Goal: Task Accomplishment & Management: Manage account settings

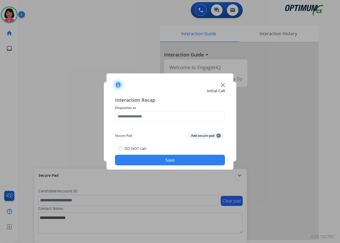
click at [222, 86] on img at bounding box center [223, 85] width 4 height 4
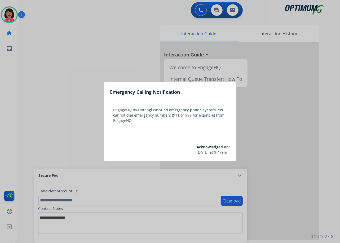
click at [299, 26] on div at bounding box center [170, 121] width 340 height 243
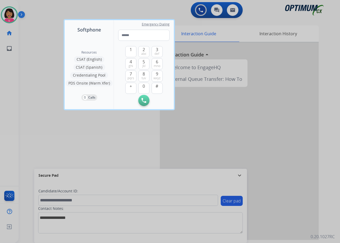
click at [299, 26] on div at bounding box center [170, 121] width 340 height 243
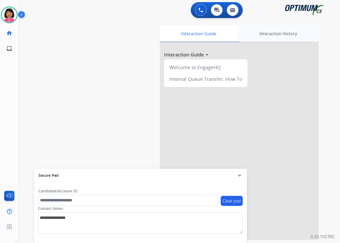
click at [298, 31] on div "Interaction History" at bounding box center [278, 33] width 81 height 16
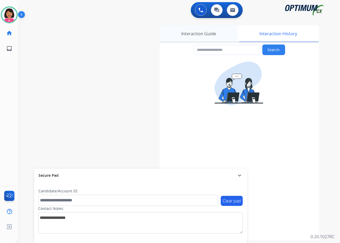
click at [198, 30] on div "Interaction Guide" at bounding box center [199, 33] width 78 height 16
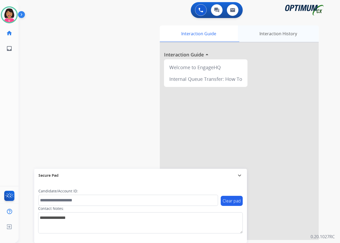
click at [263, 39] on div "Interaction History" at bounding box center [278, 33] width 81 height 16
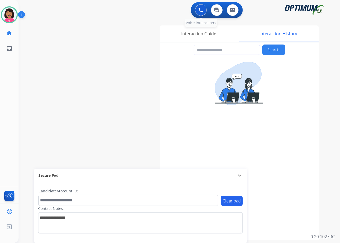
click at [196, 11] on button at bounding box center [201, 10] width 12 height 12
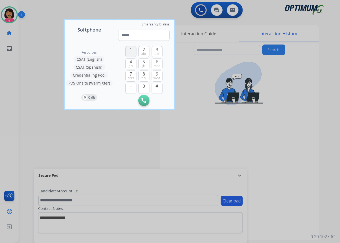
type input "**********"
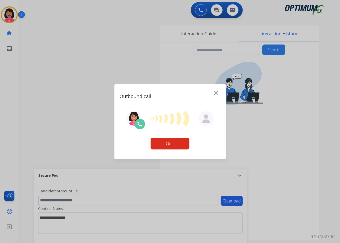
click at [176, 144] on button "Quit" at bounding box center [170, 144] width 39 height 12
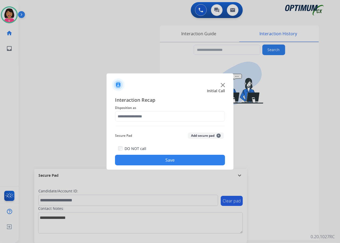
click at [224, 88] on span "Initial Call" at bounding box center [216, 90] width 18 height 5
click at [222, 86] on img at bounding box center [223, 85] width 4 height 4
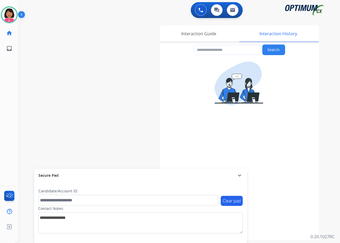
click at [19, 96] on div "swap_horiz Break voice bridge close_fullscreen Connect 3-Way Call merge_type Se…" at bounding box center [173, 129] width 309 height 221
click at [8, 20] on img at bounding box center [9, 14] width 15 height 15
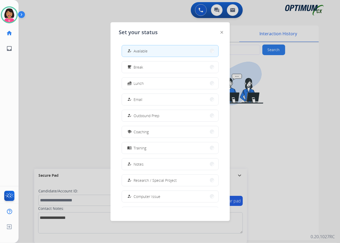
click at [197, 9] on div at bounding box center [170, 121] width 340 height 243
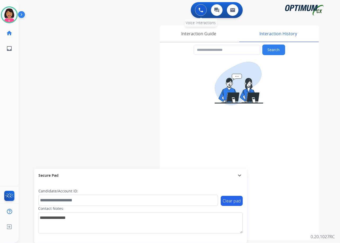
click at [196, 7] on button at bounding box center [201, 10] width 12 height 12
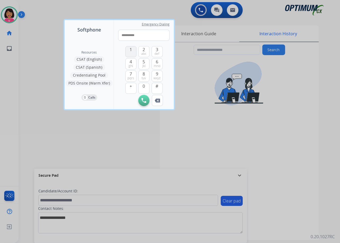
type input "**********"
click at [142, 99] on img at bounding box center [144, 100] width 5 height 5
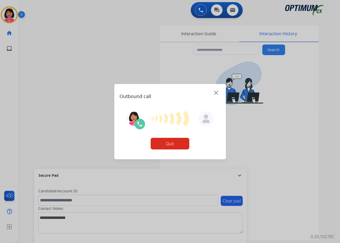
type input "**********"
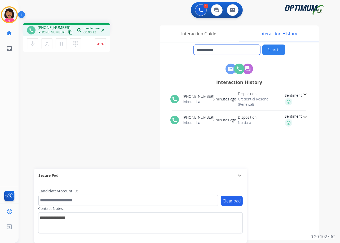
drag, startPoint x: 236, startPoint y: 53, endPoint x: 178, endPoint y: 45, distance: 58.6
click at [178, 45] on div "**********" at bounding box center [239, 50] width 159 height 11
click at [99, 43] on img at bounding box center [100, 43] width 6 height 3
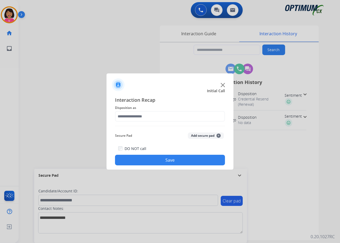
click at [224, 84] on img at bounding box center [223, 85] width 4 height 4
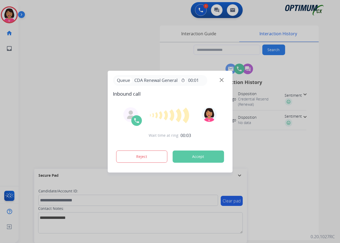
click at [11, 111] on div at bounding box center [170, 121] width 340 height 243
click at [222, 79] on img at bounding box center [222, 80] width 4 height 4
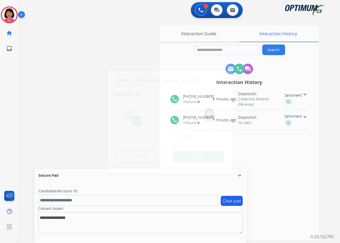
click at [28, 215] on div at bounding box center [170, 121] width 340 height 243
type input "**********"
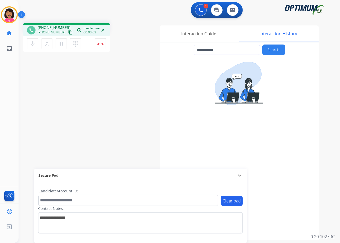
click at [67, 32] on button "content_copy" at bounding box center [70, 32] width 6 height 6
click at [22, 92] on div "**********" at bounding box center [173, 129] width 309 height 221
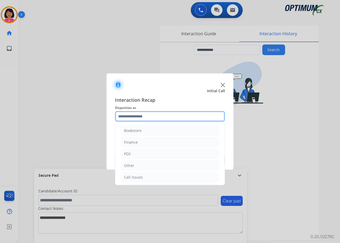
click at [165, 111] on input "text" at bounding box center [170, 116] width 110 height 11
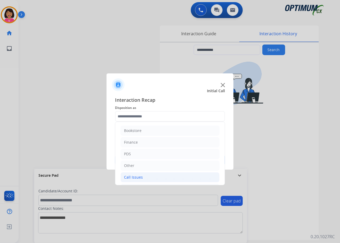
click at [142, 176] on div "Call Issues" at bounding box center [133, 177] width 19 height 5
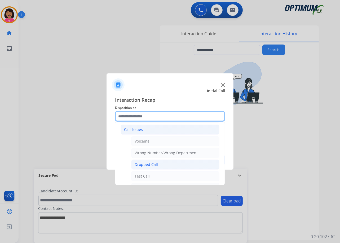
scroll to position [48, 0]
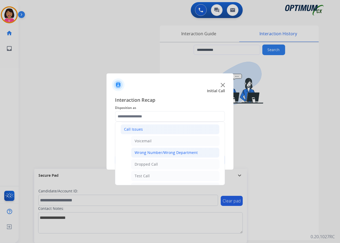
click at [149, 154] on div "Wrong Number/Wrong Department" at bounding box center [166, 152] width 63 height 5
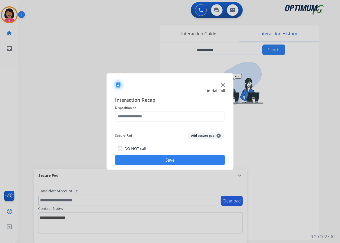
type input "**********"
click at [153, 163] on button "Save" at bounding box center [170, 160] width 110 height 11
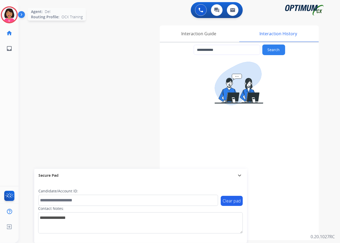
click at [3, 15] on img at bounding box center [9, 14] width 15 height 15
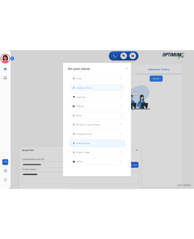
scroll to position [0, 0]
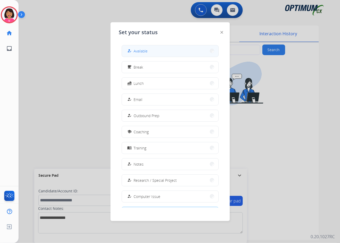
click at [172, 46] on button "how_to_reg Available" at bounding box center [170, 50] width 97 height 11
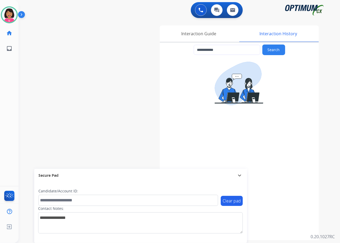
click at [206, 44] on div "**********" at bounding box center [239, 76] width 159 height 69
click at [205, 40] on div "Interaction Guide" at bounding box center [199, 33] width 78 height 16
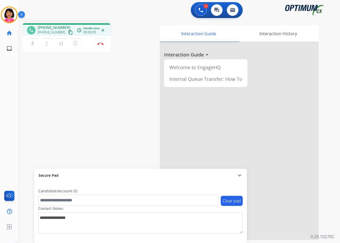
click at [68, 32] on mat-icon "content_copy" at bounding box center [70, 32] width 5 height 5
click at [31, 43] on mat-icon "mic" at bounding box center [32, 44] width 6 height 6
click at [35, 44] on mat-icon "mic_off" at bounding box center [32, 44] width 6 height 6
click at [33, 45] on mat-icon "mic" at bounding box center [32, 44] width 6 height 6
click at [30, 47] on button "mic_off Mute" at bounding box center [32, 43] width 11 height 11
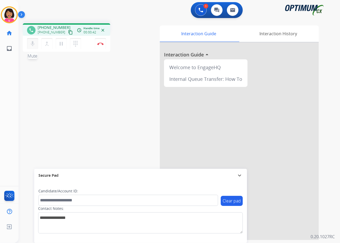
click at [30, 46] on mat-icon "mic" at bounding box center [32, 44] width 6 height 6
click at [31, 46] on button "mic_off Mute" at bounding box center [32, 43] width 11 height 11
click at [33, 45] on mat-icon "mic" at bounding box center [32, 44] width 6 height 6
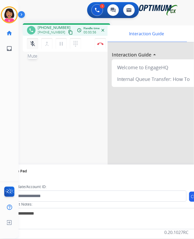
click at [37, 42] on button "mic_off Mute" at bounding box center [32, 43] width 11 height 11
click at [32, 44] on mat-icon "mic" at bounding box center [32, 44] width 6 height 6
click at [28, 45] on button "mic_off Mute" at bounding box center [32, 43] width 11 height 11
click at [32, 46] on mat-icon "mic" at bounding box center [32, 44] width 6 height 6
click at [32, 46] on mat-icon "mic_off" at bounding box center [32, 44] width 6 height 6
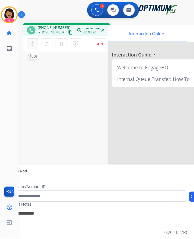
click at [31, 43] on mat-icon "mic" at bounding box center [32, 44] width 6 height 6
click at [31, 43] on mat-icon "mic_off" at bounding box center [32, 44] width 6 height 6
click at [31, 43] on mat-icon "mic" at bounding box center [32, 44] width 6 height 6
click at [31, 43] on mat-icon "mic_off" at bounding box center [32, 44] width 6 height 6
click at [104, 48] on button "Disconnect" at bounding box center [100, 43] width 11 height 11
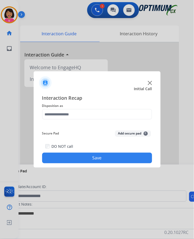
click at [24, 91] on div at bounding box center [97, 119] width 194 height 239
click at [111, 138] on div "Secure Pad Add secure pad +" at bounding box center [97, 133] width 110 height 11
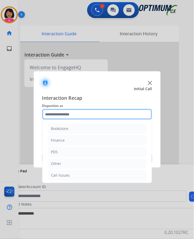
click at [99, 114] on input "text" at bounding box center [97, 114] width 110 height 11
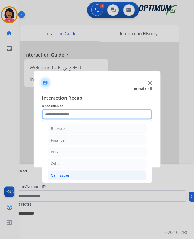
scroll to position [36, 0]
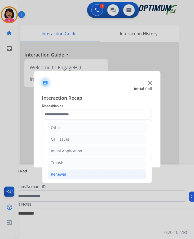
click at [80, 170] on li "Renewal" at bounding box center [97, 174] width 99 height 10
click at [84, 174] on li "Renewal" at bounding box center [97, 174] width 99 height 10
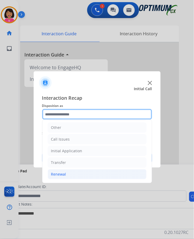
scroll to position [4, 0]
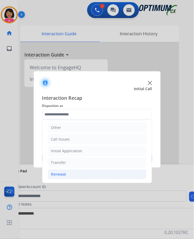
click at [77, 172] on li "Renewal" at bounding box center [97, 174] width 99 height 10
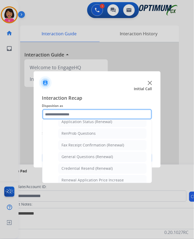
scroll to position [130, 0]
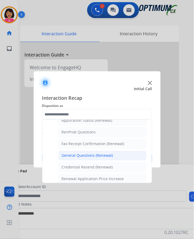
click at [77, 153] on div "General Questions (Renewal)" at bounding box center [87, 155] width 51 height 5
type input "**********"
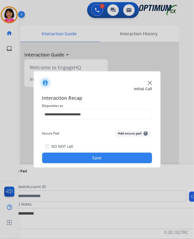
click at [78, 153] on button "Save" at bounding box center [97, 158] width 110 height 11
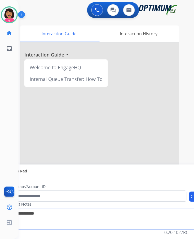
click at [30, 221] on textarea at bounding box center [109, 218] width 205 height 21
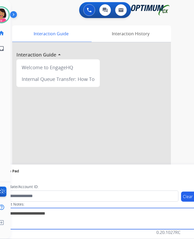
scroll to position [0, 0]
type textarea "*"
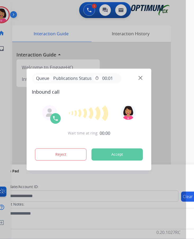
click at [15, 110] on div at bounding box center [89, 119] width 194 height 239
click at [140, 76] on img at bounding box center [141, 78] width 4 height 4
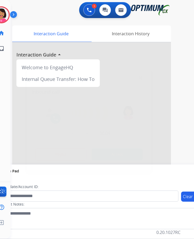
click at [23, 80] on div at bounding box center [89, 119] width 194 height 239
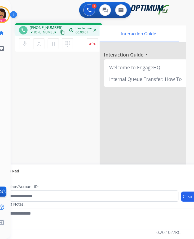
click at [60, 30] on mat-icon "content_copy" at bounding box center [62, 32] width 5 height 5
click at [23, 41] on mat-icon "mic" at bounding box center [24, 44] width 6 height 6
click at [23, 44] on button "mic_off Mute" at bounding box center [24, 43] width 11 height 11
click at [60, 30] on mat-icon "content_copy" at bounding box center [62, 32] width 5 height 5
click at [22, 41] on mat-icon "mic" at bounding box center [24, 44] width 6 height 6
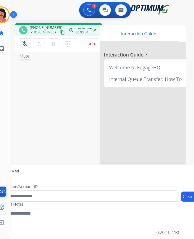
click at [22, 41] on mat-icon "mic_off" at bounding box center [24, 44] width 6 height 6
click at [24, 41] on mat-icon "mic" at bounding box center [24, 44] width 6 height 6
click at [25, 41] on mat-icon "mic_off" at bounding box center [24, 44] width 6 height 6
click at [22, 41] on mat-icon "mic" at bounding box center [24, 44] width 6 height 6
click at [27, 41] on mat-icon "mic_off" at bounding box center [24, 44] width 6 height 6
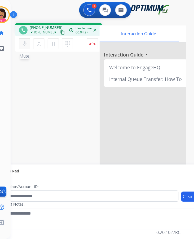
click at [24, 41] on mat-icon "mic" at bounding box center [24, 44] width 6 height 6
click at [22, 42] on button "mic_off Mute" at bounding box center [24, 43] width 11 height 11
click at [28, 42] on button "mic Mute" at bounding box center [24, 43] width 11 height 11
click at [27, 41] on mat-icon "mic_off" at bounding box center [24, 44] width 6 height 6
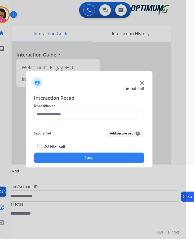
click at [20, 89] on div at bounding box center [89, 119] width 194 height 239
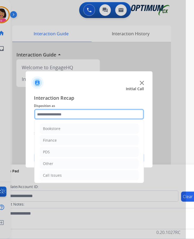
click at [79, 109] on input "text" at bounding box center [89, 114] width 110 height 11
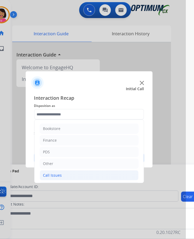
click at [62, 171] on li "Call Issues" at bounding box center [89, 175] width 99 height 10
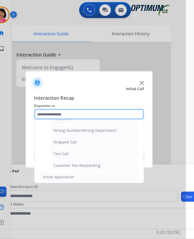
scroll to position [73, 0]
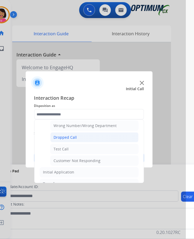
click at [77, 134] on li "Dropped Call" at bounding box center [94, 137] width 88 height 10
type input "**********"
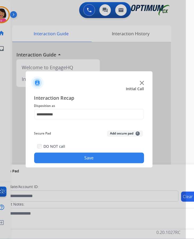
click at [77, 157] on button "Save" at bounding box center [89, 158] width 110 height 11
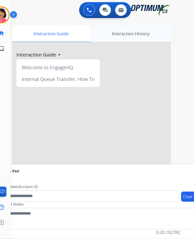
click at [123, 31] on div "Interaction History" at bounding box center [130, 33] width 81 height 16
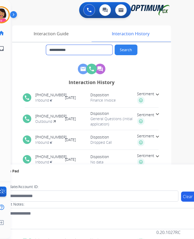
drag, startPoint x: 97, startPoint y: 44, endPoint x: 59, endPoint y: 47, distance: 38.1
click at [59, 47] on input "**********" at bounding box center [79, 50] width 67 height 10
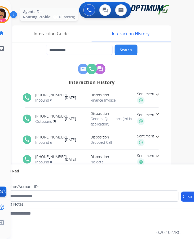
click at [1, 8] on img at bounding box center [1, 14] width 15 height 15
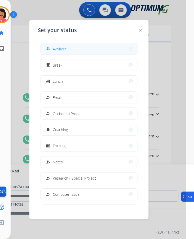
click at [76, 43] on button "how_to_reg Available" at bounding box center [89, 48] width 97 height 11
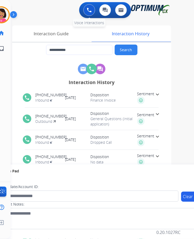
click at [92, 9] on button at bounding box center [90, 10] width 12 height 12
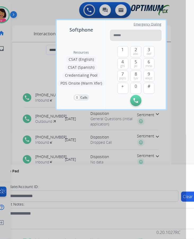
click at [128, 31] on input "tel" at bounding box center [135, 35] width 51 height 11
type input "**********"
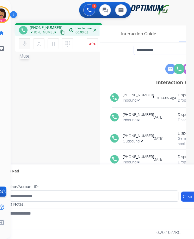
click at [27, 41] on mat-icon "mic" at bounding box center [24, 44] width 6 height 6
click at [27, 41] on mat-icon "mic_off" at bounding box center [24, 44] width 6 height 6
click at [23, 38] on button "mic Mute" at bounding box center [24, 43] width 11 height 11
click at [23, 41] on mat-icon "mic_off" at bounding box center [24, 44] width 6 height 6
click at [23, 42] on mat-icon "mic" at bounding box center [24, 44] width 6 height 6
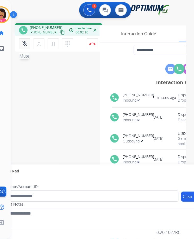
click at [21, 40] on button "mic_off Mute" at bounding box center [24, 43] width 11 height 11
click at [1, 68] on div "Del Busy Edit Avatar Agent: [PERSON_NAME] Profile: OCX Training home Home Home …" at bounding box center [1, 119] width 19 height 239
click at [8, 149] on div "Del Busy Edit Avatar Agent: [PERSON_NAME] Profile: OCX Training home Home Home …" at bounding box center [1, 119] width 19 height 239
click at [20, 39] on button "mic Mute" at bounding box center [24, 43] width 11 height 11
click at [23, 43] on button "mic_off Mute" at bounding box center [24, 43] width 11 height 11
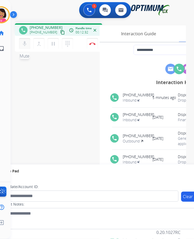
click at [22, 41] on mat-icon "mic" at bounding box center [24, 44] width 6 height 6
click at [23, 41] on mat-icon "mic_off" at bounding box center [24, 44] width 6 height 6
click at [27, 45] on div "mic Mute merge_type Bridge pause Hold dialpad Dialpad Disconnect" at bounding box center [59, 44] width 88 height 16
click at [24, 42] on mat-icon "mic" at bounding box center [24, 44] width 6 height 6
click at [22, 41] on mat-icon "mic_off" at bounding box center [24, 44] width 6 height 6
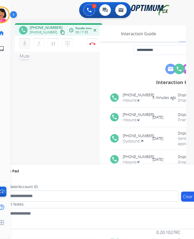
click at [27, 41] on mat-icon "mic" at bounding box center [24, 44] width 6 height 6
click at [23, 41] on mat-icon "mic_off" at bounding box center [24, 44] width 6 height 6
click at [23, 41] on mat-icon "mic" at bounding box center [24, 44] width 6 height 6
click at [24, 41] on mat-icon "mic_off" at bounding box center [24, 44] width 6 height 6
click at [20, 41] on button "mic Mute" at bounding box center [24, 43] width 11 height 11
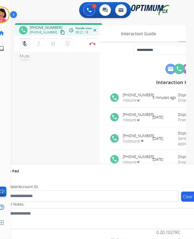
click at [23, 44] on button "mic_off Mute" at bounding box center [24, 43] width 11 height 11
click at [23, 42] on mat-icon "mic" at bounding box center [24, 44] width 6 height 6
click at [23, 41] on mat-icon "mic_off" at bounding box center [24, 44] width 6 height 6
click at [26, 45] on div "mic Mute merge_type Bridge pause Hold dialpad Dialpad" at bounding box center [47, 43] width 57 height 11
click at [24, 41] on mat-icon "mic" at bounding box center [24, 44] width 6 height 6
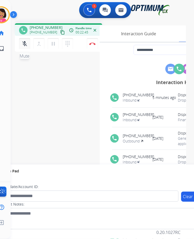
click at [24, 41] on mat-icon "mic_off" at bounding box center [24, 44] width 6 height 6
click at [24, 41] on mat-icon "mic" at bounding box center [24, 44] width 6 height 6
click at [20, 38] on button "mic_off Mute" at bounding box center [24, 43] width 11 height 11
click at [28, 41] on button "mic Mute" at bounding box center [24, 43] width 11 height 11
click at [19, 44] on button "mic_off Mute" at bounding box center [24, 43] width 11 height 11
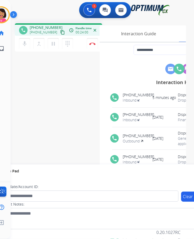
click at [19, 38] on div "mic Mute merge_type Bridge pause Hold dialpad Dialpad" at bounding box center [47, 43] width 57 height 11
click at [25, 41] on mat-icon "mic" at bounding box center [24, 44] width 6 height 6
click at [21, 41] on button "mic_off Mute" at bounding box center [24, 43] width 11 height 11
click at [23, 41] on mat-icon "mic" at bounding box center [24, 44] width 6 height 6
click at [27, 41] on mat-icon "mic_off" at bounding box center [24, 44] width 6 height 6
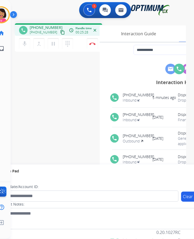
drag, startPoint x: 23, startPoint y: 38, endPoint x: 8, endPoint y: 102, distance: 65.1
click at [8, 102] on div "Del Busy Edit Avatar Agent: [PERSON_NAME] Profile: OCX Training home Home Home …" at bounding box center [1, 119] width 19 height 239
click at [24, 42] on button "mic Mute" at bounding box center [24, 43] width 11 height 11
click at [22, 41] on mat-icon "mic_off" at bounding box center [24, 44] width 6 height 6
click at [24, 41] on mat-icon "mic" at bounding box center [24, 44] width 6 height 6
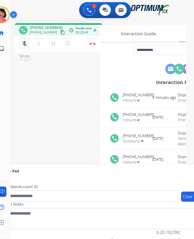
click at [24, 41] on mat-icon "mic_off" at bounding box center [24, 44] width 6 height 6
click at [128, 33] on div "Interaction Guide" at bounding box center [139, 33] width 78 height 16
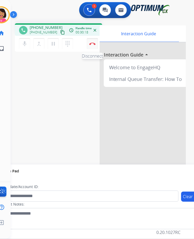
click at [92, 42] on img at bounding box center [92, 43] width 6 height 3
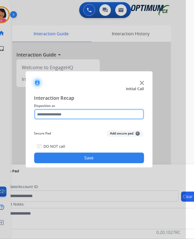
click at [96, 110] on input "text" at bounding box center [89, 114] width 110 height 11
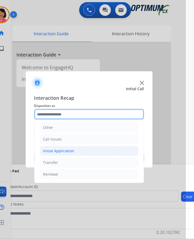
scroll to position [0, 0]
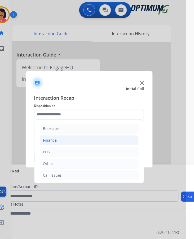
click at [47, 138] on div "Finance" at bounding box center [50, 140] width 14 height 5
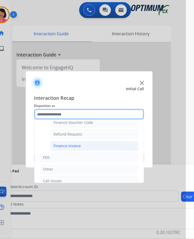
scroll to position [16, 0]
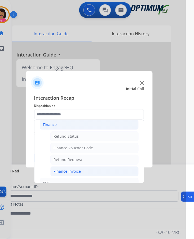
click at [79, 169] on div "Finance Invoice" at bounding box center [67, 171] width 27 height 5
type input "**********"
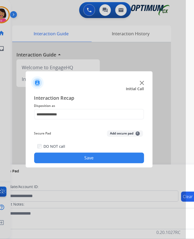
click at [75, 153] on button "Save" at bounding box center [89, 158] width 110 height 11
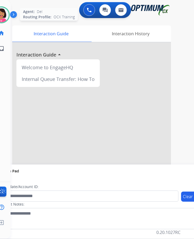
click at [2, 14] on img at bounding box center [1, 14] width 15 height 15
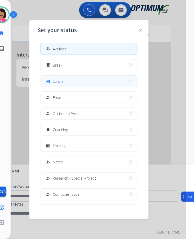
click at [60, 79] on span "Lunch" at bounding box center [58, 82] width 10 height 6
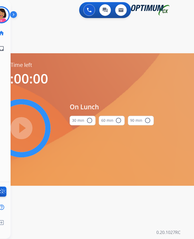
click at [83, 117] on button "30 min radio_button_unchecked" at bounding box center [83, 121] width 26 height 10
click at [25, 125] on mat-icon "play_circle_filled" at bounding box center [21, 128] width 6 height 6
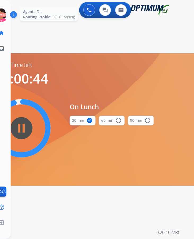
click at [4, 12] on icon at bounding box center [1, 14] width 17 height 17
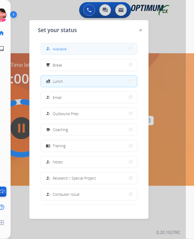
click at [83, 43] on button "how_to_reg Available" at bounding box center [89, 48] width 97 height 11
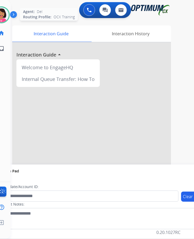
click at [2, 8] on img at bounding box center [1, 14] width 15 height 15
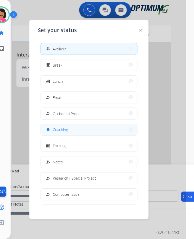
click at [84, 124] on button "school Coaching" at bounding box center [89, 129] width 97 height 11
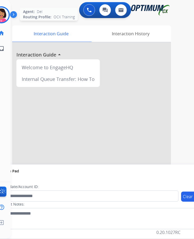
click at [5, 7] on img at bounding box center [1, 14] width 15 height 15
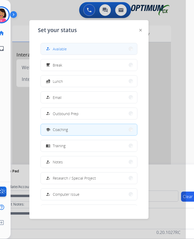
click at [86, 43] on button "how_to_reg Available" at bounding box center [89, 48] width 97 height 11
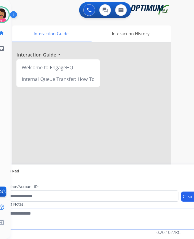
click at [67, 223] on textarea at bounding box center [101, 218] width 205 height 21
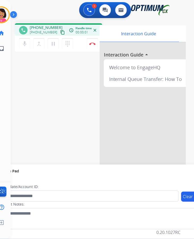
click at [60, 30] on mat-icon "content_copy" at bounding box center [62, 32] width 5 height 5
click at [21, 75] on div "phone [PHONE_NUMBER] [PHONE_NUMBER] content_copy access_time Call metrics Queue…" at bounding box center [92, 129] width 163 height 221
click at [21, 40] on button "mic Mute" at bounding box center [24, 43] width 11 height 11
click at [55, 41] on mat-icon "pause" at bounding box center [53, 44] width 6 height 6
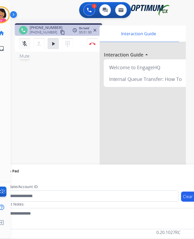
click at [21, 41] on mat-icon "mic_off" at bounding box center [24, 44] width 6 height 6
click at [53, 41] on mat-icon "play_arrow" at bounding box center [53, 44] width 6 height 6
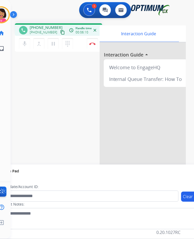
click at [14, 131] on div "phone [PHONE_NUMBER] [PHONE_NUMBER] content_copy access_time Call metrics Queue…" at bounding box center [92, 129] width 163 height 221
click at [95, 43] on button "Disconnect" at bounding box center [92, 43] width 11 height 11
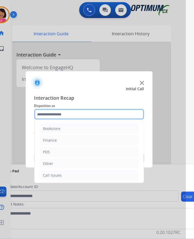
click at [109, 113] on input "text" at bounding box center [89, 114] width 110 height 11
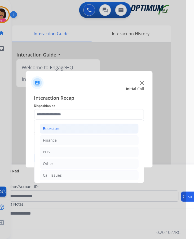
click at [61, 124] on li "Bookstore" at bounding box center [89, 129] width 99 height 10
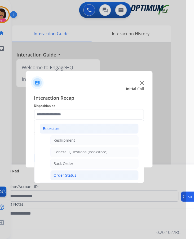
click at [74, 173] on div "Order Status" at bounding box center [65, 175] width 23 height 5
type input "**********"
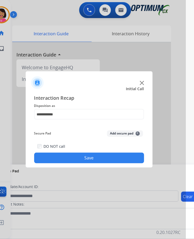
click at [82, 154] on button "Save" at bounding box center [89, 158] width 110 height 11
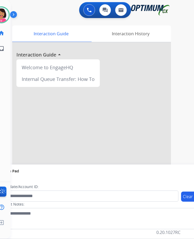
click at [25, 111] on div at bounding box center [91, 141] width 159 height 198
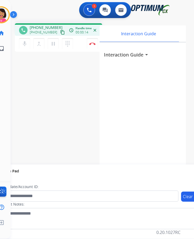
click at [60, 30] on mat-icon "content_copy" at bounding box center [62, 32] width 5 height 5
click at [12, 228] on div "Clear pad Candidate/Account ID: Contact Notes:" at bounding box center [101, 208] width 213 height 61
click at [32, 40] on div "mic Mute merge_type Bridge pause Hold dialpad Dialpad" at bounding box center [47, 43] width 57 height 11
click at [15, 36] on div "mic Mute merge_type Bridge pause Hold dialpad Dialpad Disconnect" at bounding box center [59, 44] width 88 height 16
click at [21, 39] on button "mic Mute" at bounding box center [24, 43] width 11 height 11
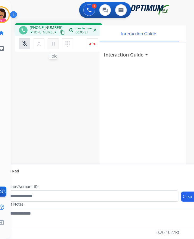
click at [52, 41] on mat-icon "pause" at bounding box center [53, 44] width 6 height 6
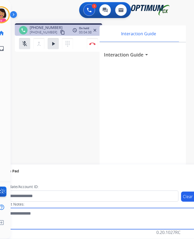
click at [12, 219] on textarea at bounding box center [101, 218] width 205 height 21
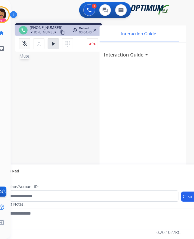
click at [28, 42] on button "mic_off Mute" at bounding box center [24, 43] width 11 height 11
click at [55, 44] on button "play_arrow Hold" at bounding box center [53, 43] width 11 height 11
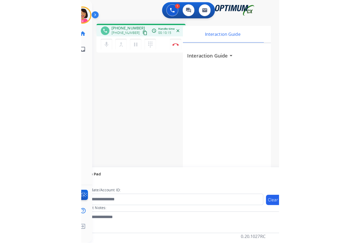
scroll to position [0, 0]
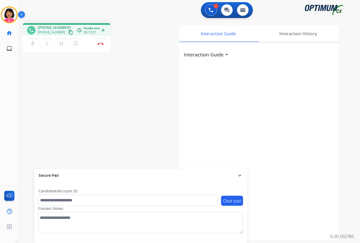
click at [4, 75] on div "Del Busy Edit Avatar Agent: [PERSON_NAME] Profile: OCX Training home Home Home …" at bounding box center [9, 121] width 19 height 243
click at [210, 8] on img at bounding box center [211, 10] width 5 height 5
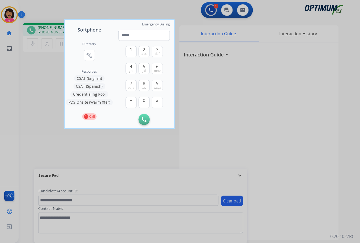
click at [93, 94] on button "Credentialing Pool" at bounding box center [89, 94] width 38 height 6
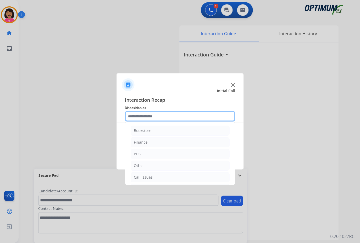
click at [197, 115] on input "text" at bounding box center [180, 116] width 110 height 11
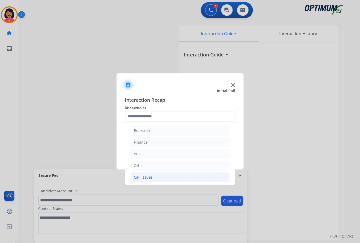
click at [159, 179] on li "Call Issues" at bounding box center [180, 177] width 99 height 10
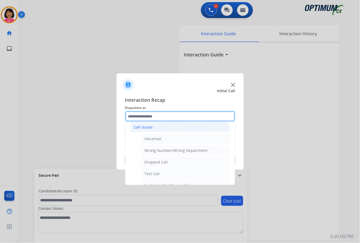
scroll to position [53, 0]
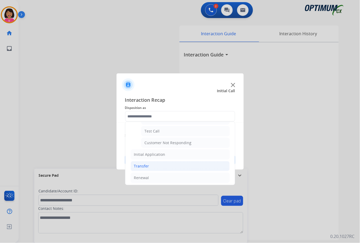
click at [159, 166] on li "Transfer" at bounding box center [180, 166] width 99 height 10
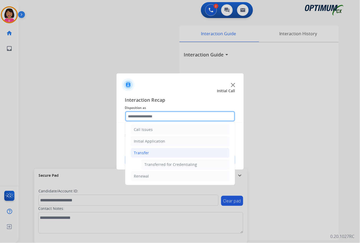
scroll to position [48, 0]
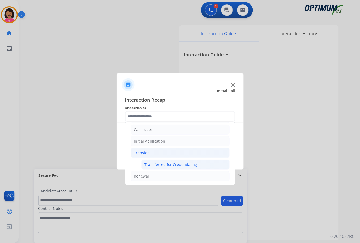
click at [159, 166] on div "Transferred for Credentialing" at bounding box center [171, 164] width 53 height 5
type input "**********"
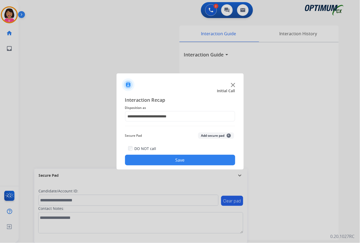
click at [158, 163] on button "Save" at bounding box center [180, 160] width 110 height 11
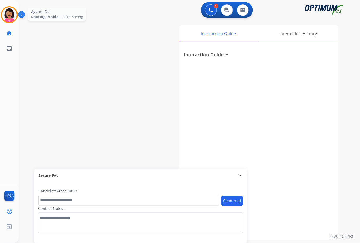
click at [6, 14] on img at bounding box center [9, 14] width 15 height 15
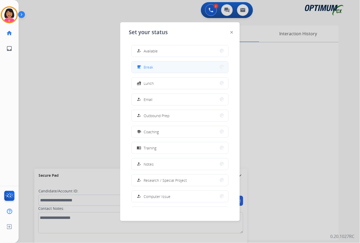
click at [168, 65] on button "free_breakfast Break" at bounding box center [180, 67] width 97 height 11
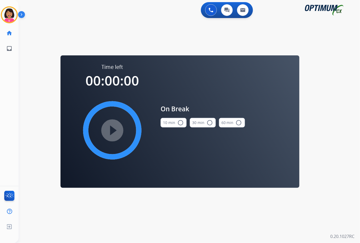
click at [169, 123] on button "10 min radio_button_unchecked" at bounding box center [174, 123] width 26 height 10
click at [109, 130] on mat-icon "play_circle_filled" at bounding box center [112, 130] width 6 height 6
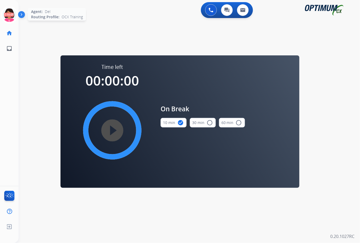
click at [17, 19] on icon at bounding box center [9, 14] width 17 height 17
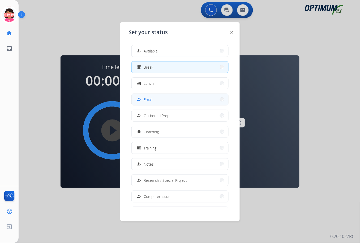
click at [151, 99] on span "Email" at bounding box center [148, 100] width 9 height 6
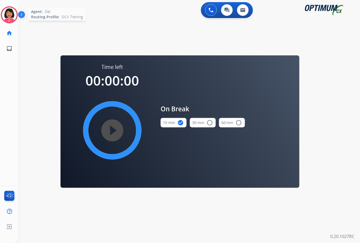
click at [14, 17] on img at bounding box center [9, 14] width 15 height 15
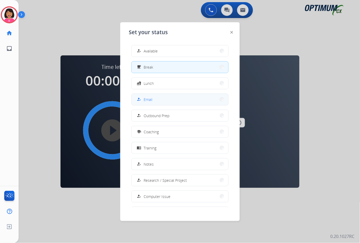
click at [159, 98] on button "how_to_reg Email" at bounding box center [180, 99] width 97 height 11
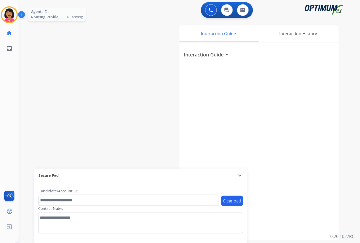
click at [7, 18] on img at bounding box center [9, 14] width 15 height 15
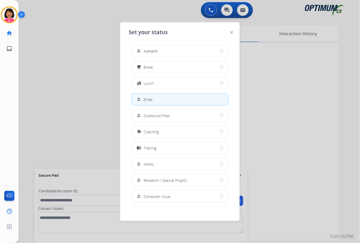
click at [24, 76] on div at bounding box center [180, 121] width 360 height 243
